Goal: Information Seeking & Learning: Find specific fact

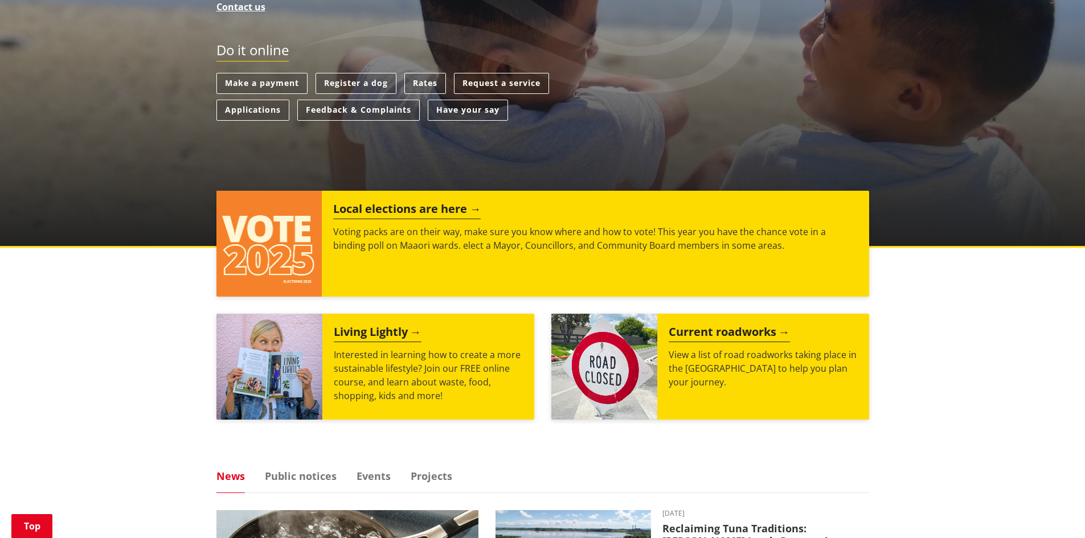
scroll to position [285, 0]
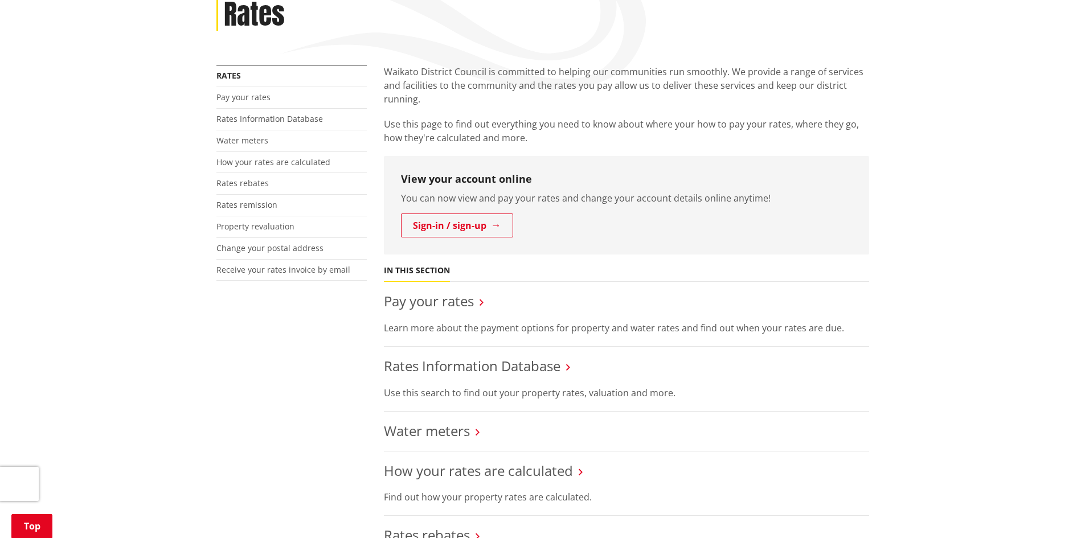
scroll to position [171, 0]
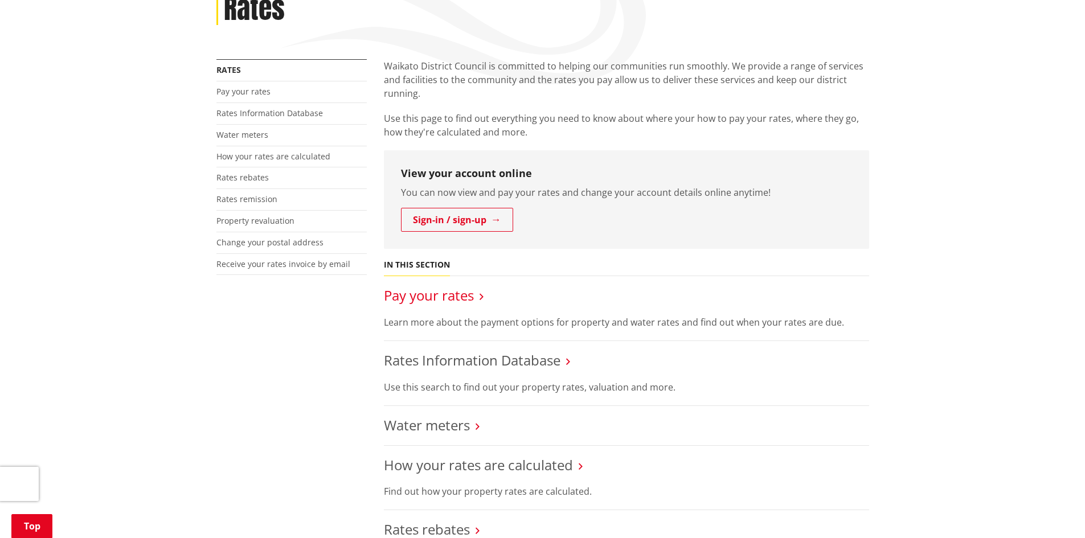
click at [442, 296] on link "Pay your rates" at bounding box center [429, 295] width 90 height 19
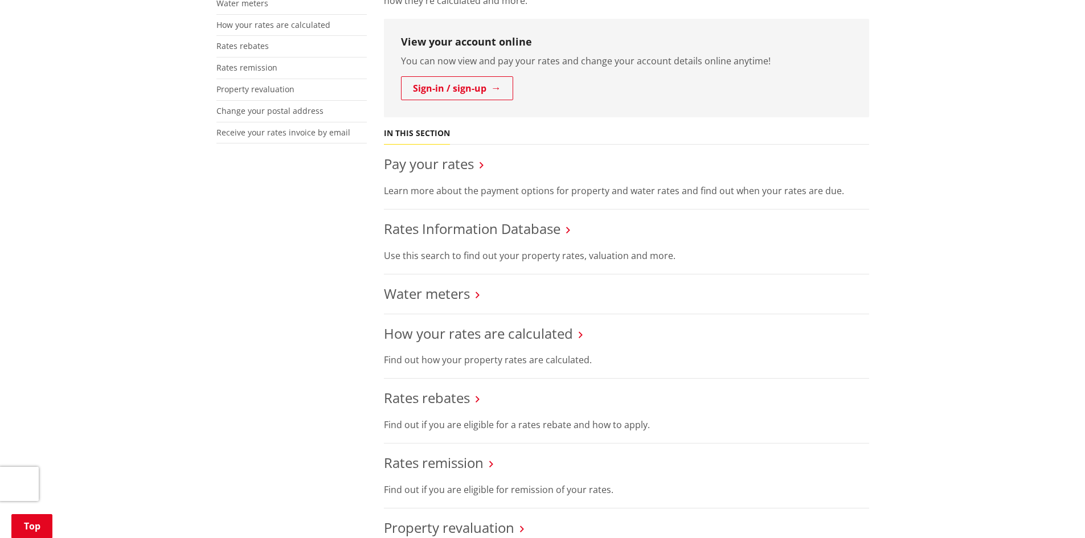
scroll to position [342, 0]
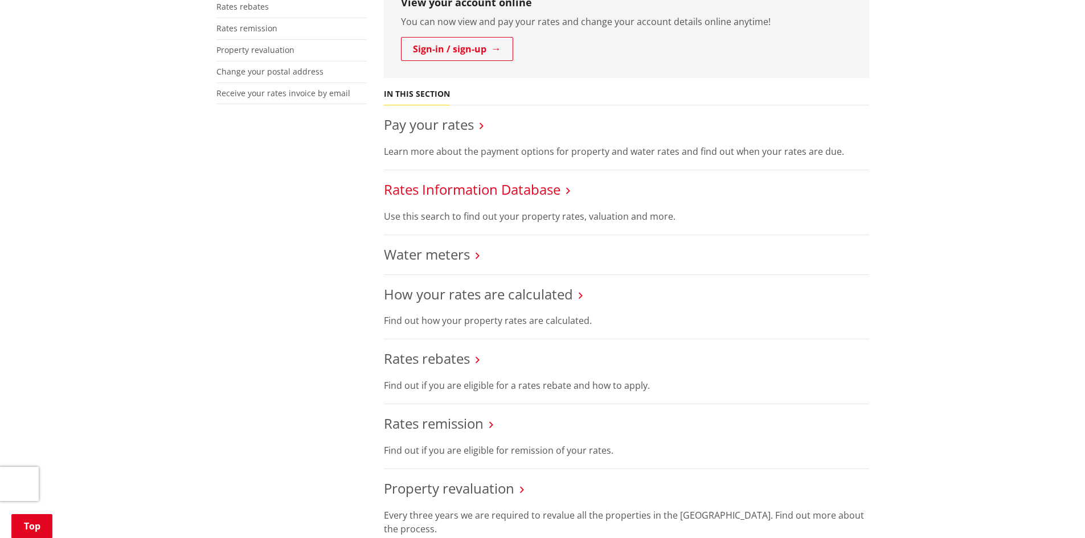
click at [509, 192] on link "Rates Information Database" at bounding box center [472, 189] width 177 height 19
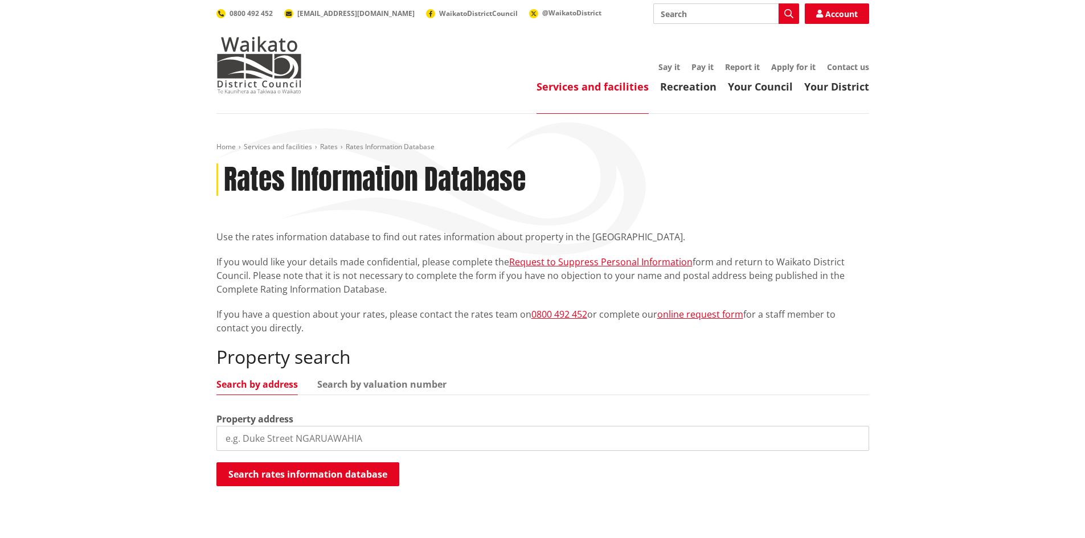
click at [272, 440] on input "search" at bounding box center [542, 438] width 653 height 25
type input "[STREET_ADDRESS]"
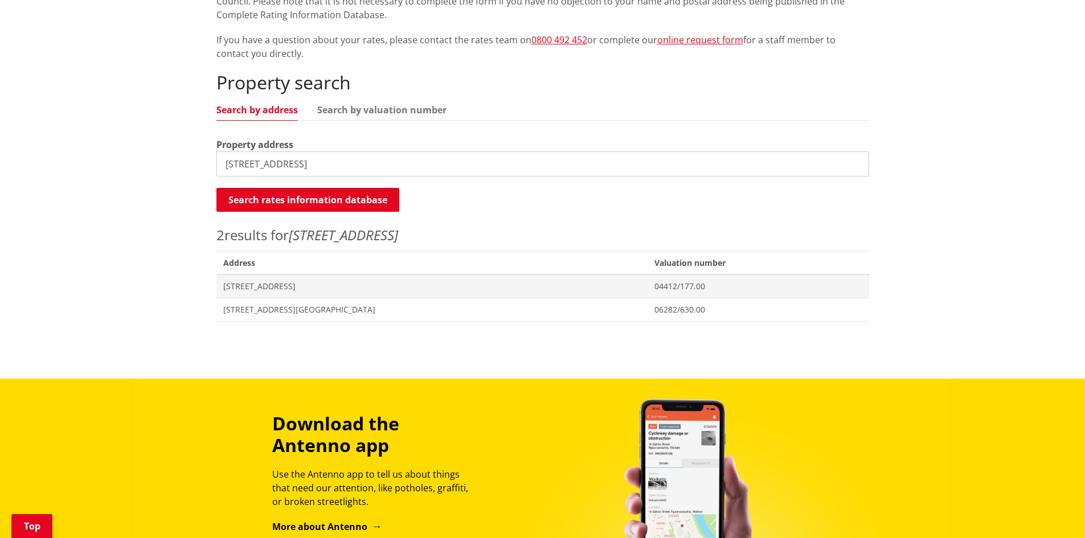
scroll to position [285, 0]
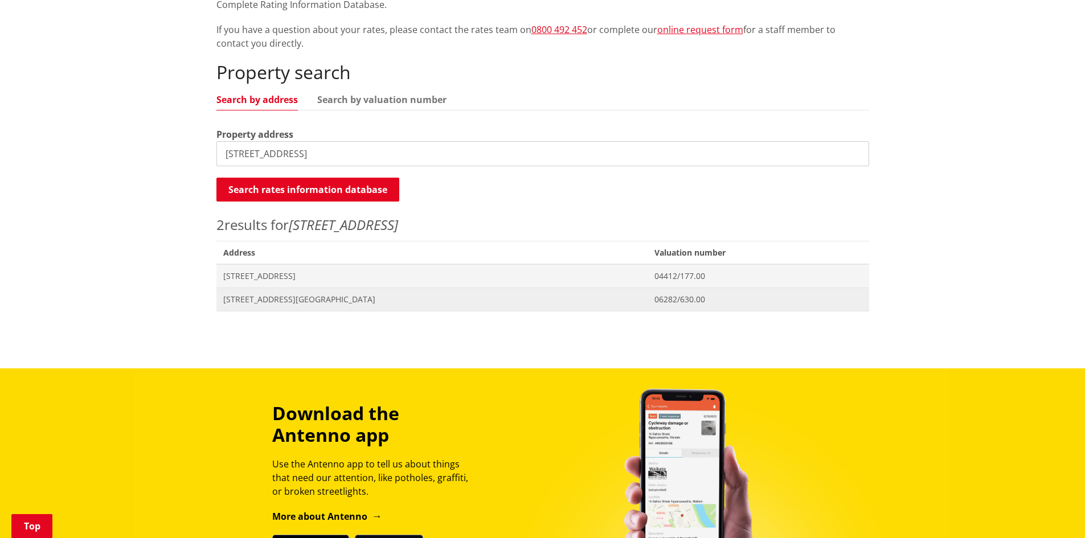
click at [301, 292] on span "Address 132 Great South Road NGARUAWAHIA" at bounding box center [432, 299] width 432 height 23
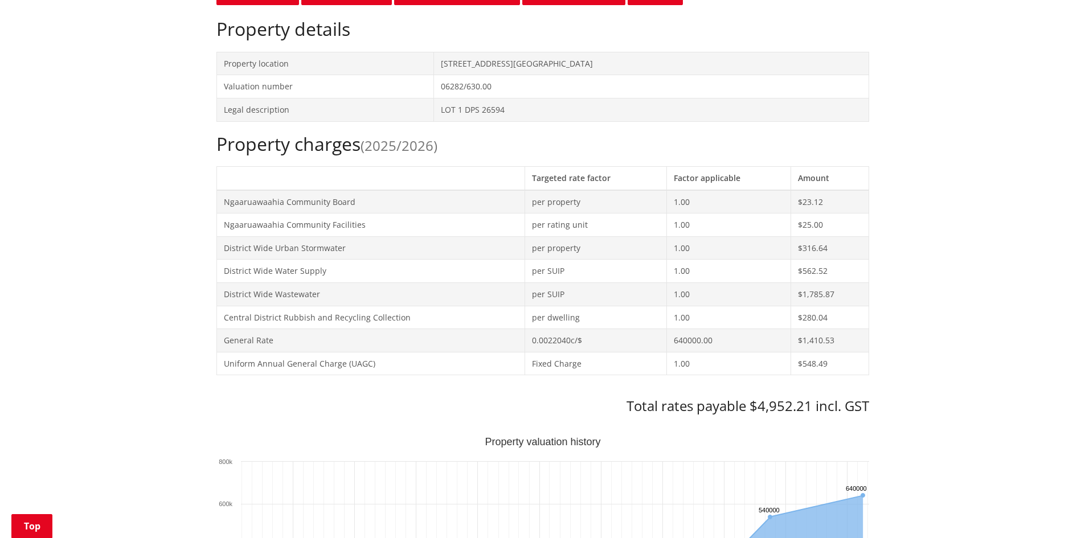
scroll to position [513, 0]
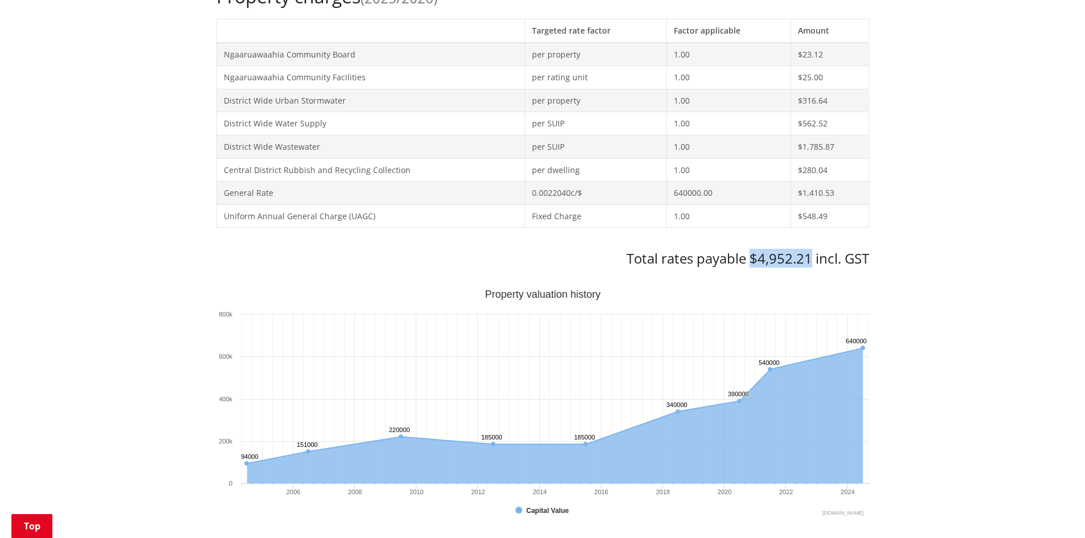
drag, startPoint x: 749, startPoint y: 261, endPoint x: 811, endPoint y: 257, distance: 62.2
click at [811, 257] on h3 "Total rates payable $4,952.21 incl. GST" at bounding box center [542, 259] width 653 height 17
copy h3 "$4,952.21"
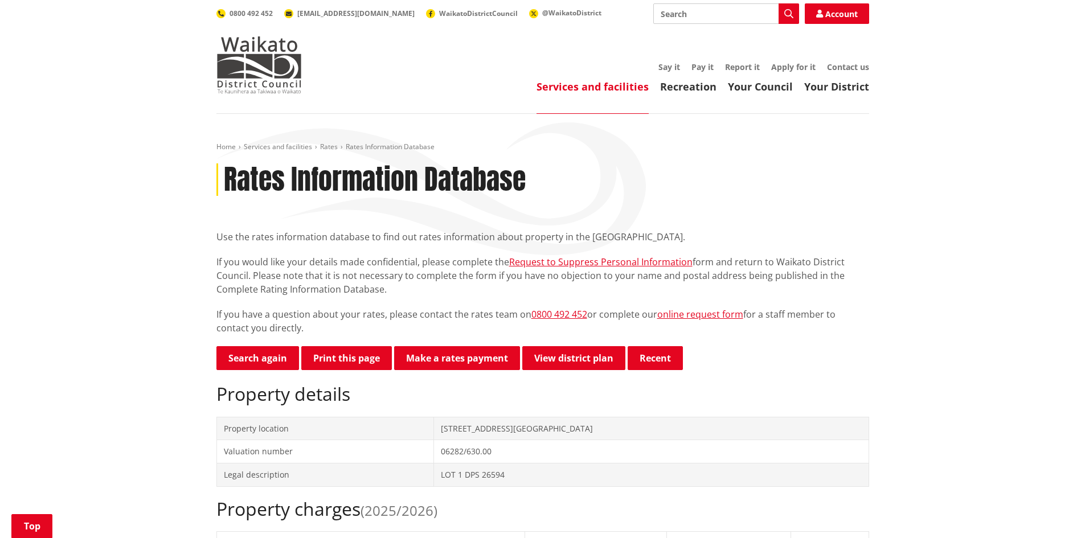
scroll to position [512, 0]
